Goal: Find specific fact: Find specific fact

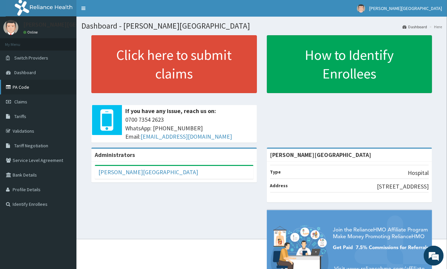
click at [15, 86] on link "PA Code" at bounding box center [38, 87] width 76 height 15
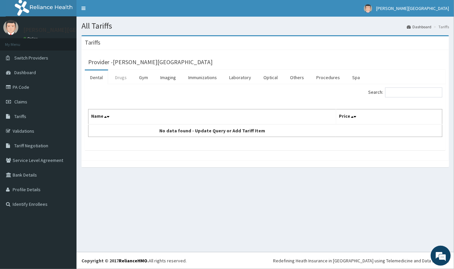
click at [121, 77] on link "Drugs" at bounding box center [121, 78] width 22 height 14
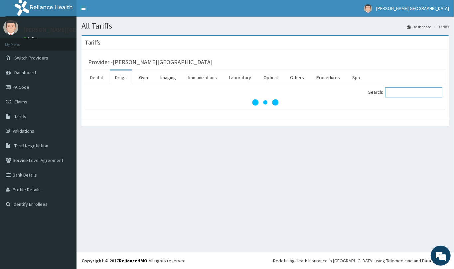
click at [392, 91] on input "Search:" at bounding box center [413, 92] width 57 height 10
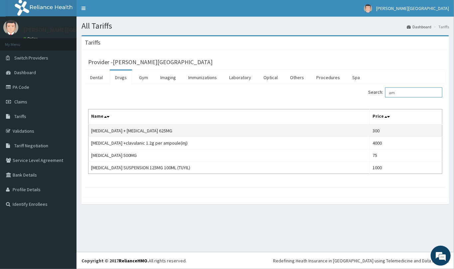
type input "a"
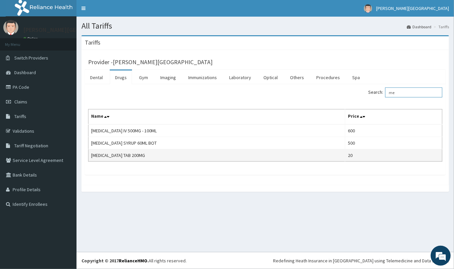
type input "m"
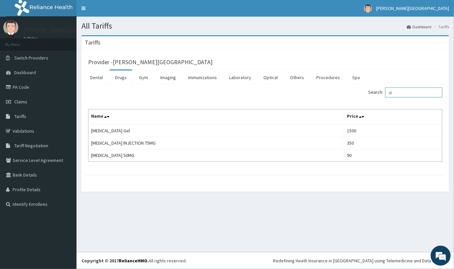
type input "d"
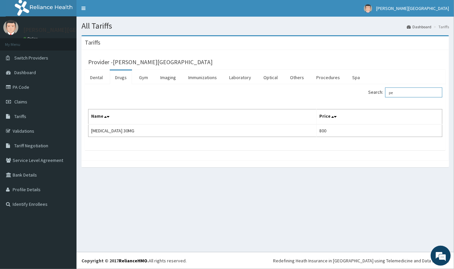
type input "p"
type input "c"
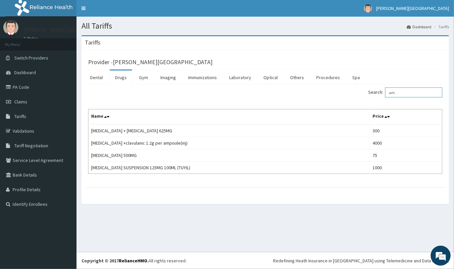
type input "a"
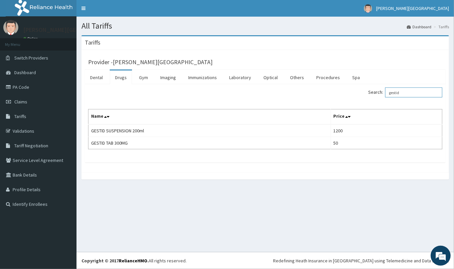
type input "gestid"
